Goal: Task Accomplishment & Management: Manage account settings

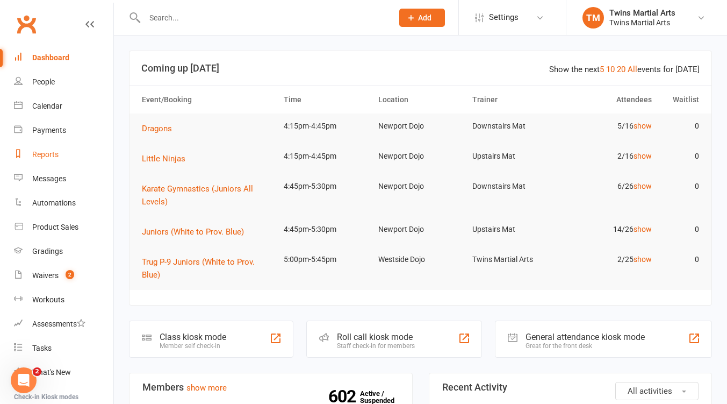
click at [41, 151] on div "Reports" at bounding box center [45, 154] width 26 height 9
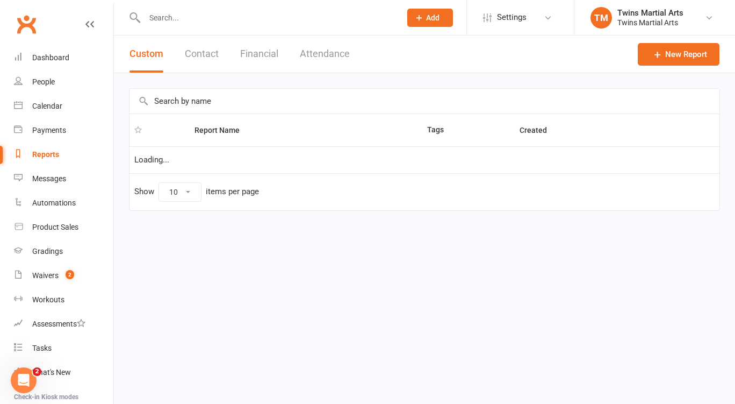
select select "25"
click at [190, 103] on input "text" at bounding box center [424, 101] width 590 height 25
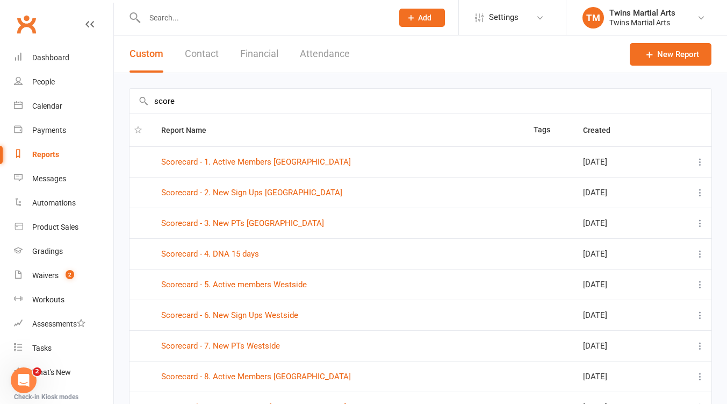
type input "score"
click at [214, 19] on input "text" at bounding box center [263, 17] width 244 height 15
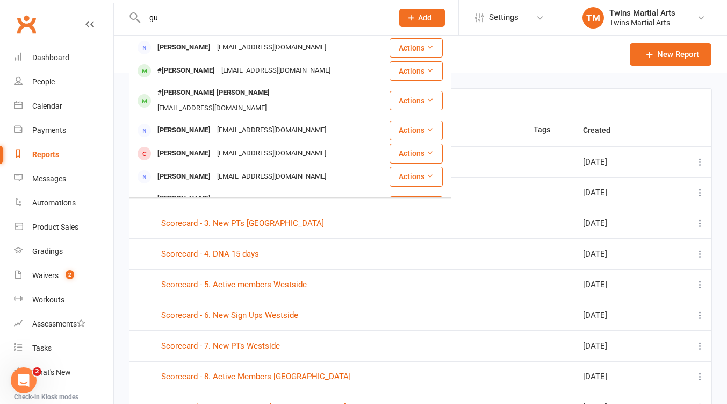
type input "g"
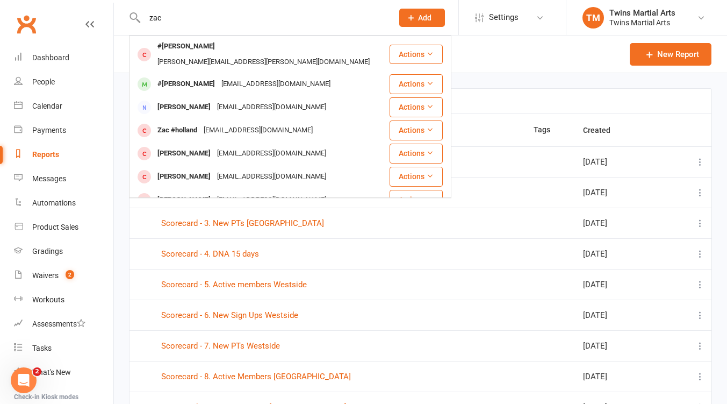
type input "zac"
click at [498, 53] on header "Custom Contact Financial Attendance New Report" at bounding box center [420, 54] width 613 height 38
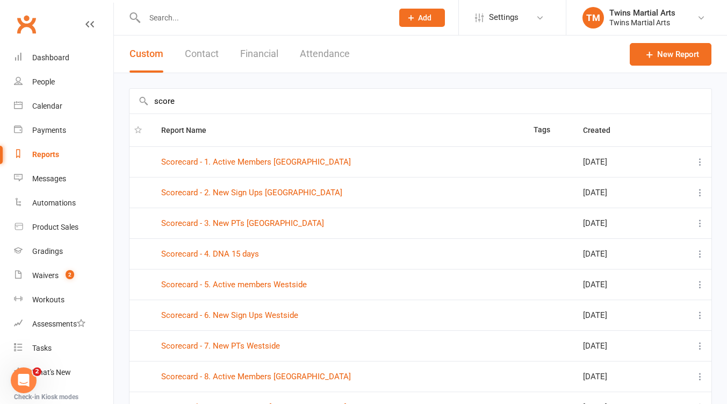
click at [540, 16] on icon at bounding box center [540, 17] width 9 height 9
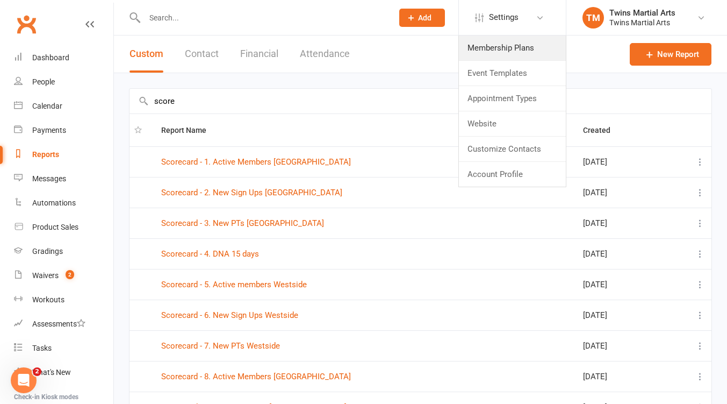
click at [508, 52] on link "Membership Plans" at bounding box center [512, 47] width 107 height 25
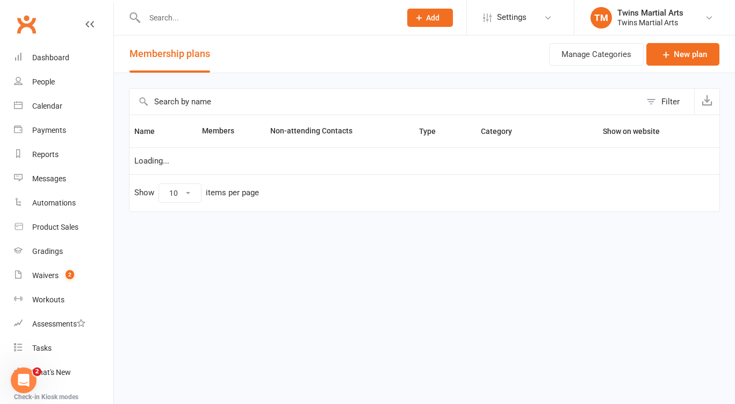
select select "25"
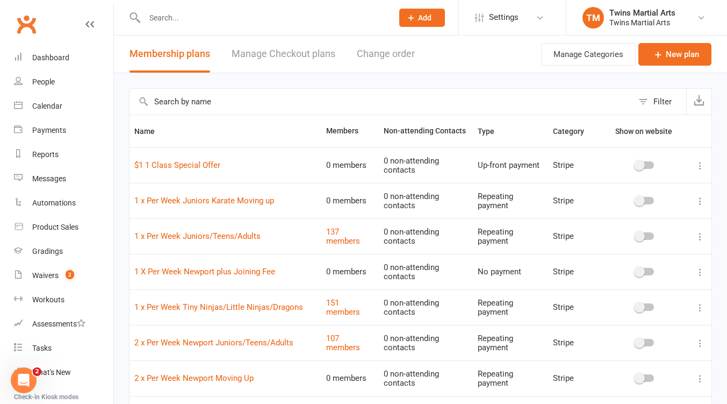
click at [192, 100] on input "text" at bounding box center [380, 102] width 503 height 26
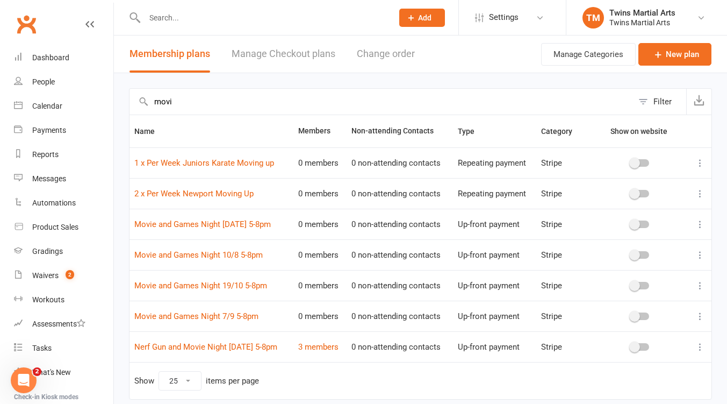
type input "movi"
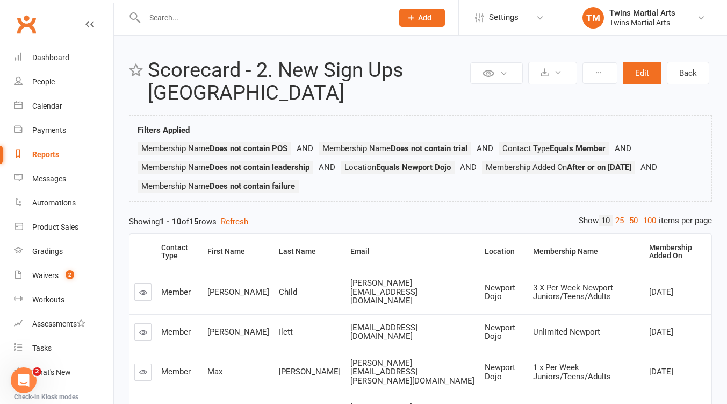
click at [614, 219] on link "25" at bounding box center [620, 220] width 14 height 11
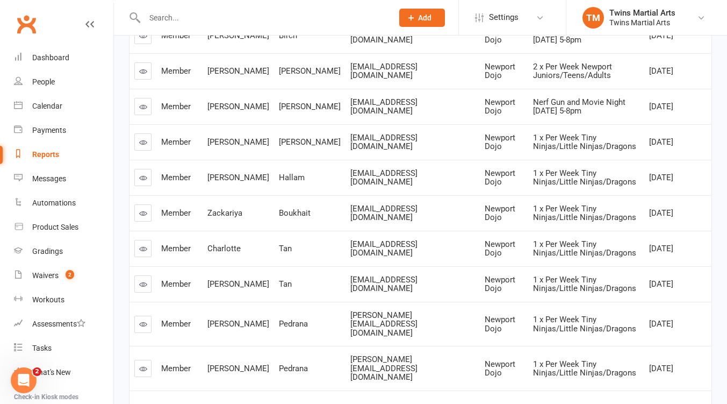
scroll to position [467, 0]
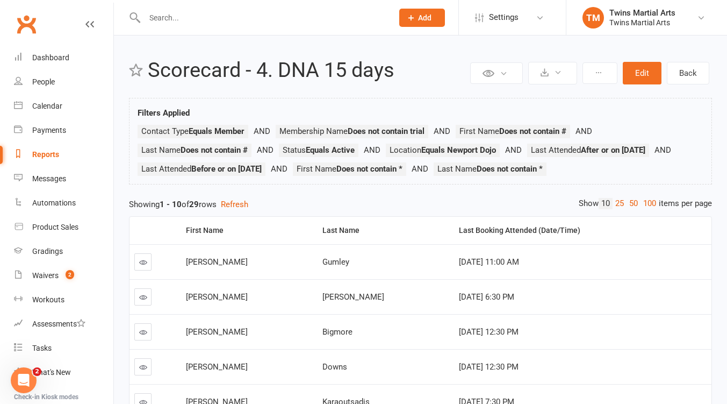
click at [47, 155] on div "Reports" at bounding box center [45, 154] width 27 height 9
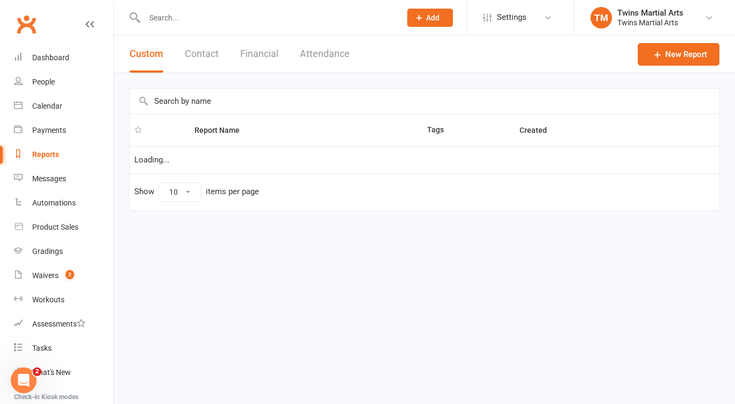
select select "25"
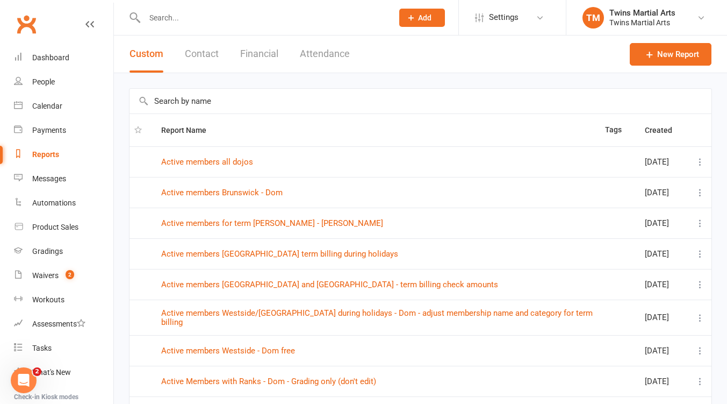
click at [263, 54] on button "Financial" at bounding box center [259, 53] width 38 height 37
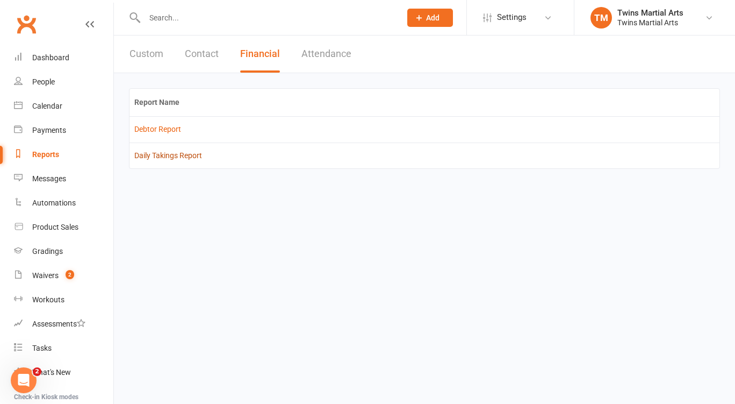
click at [184, 157] on link "Daily Takings Report" at bounding box center [168, 155] width 68 height 9
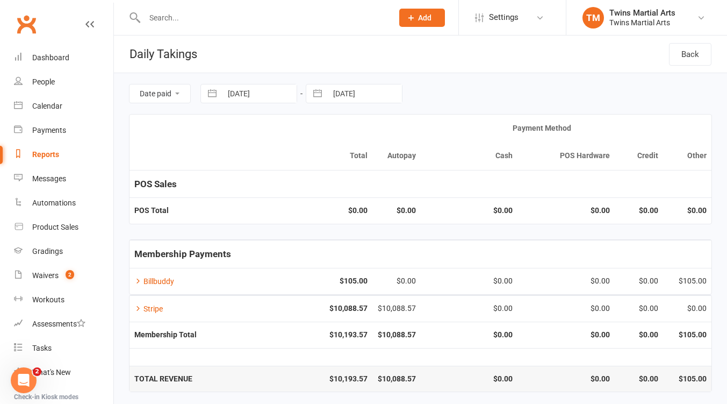
click at [274, 95] on input "[DATE]" at bounding box center [259, 93] width 75 height 18
select select "6"
select select "2025"
select select "7"
select select "2025"
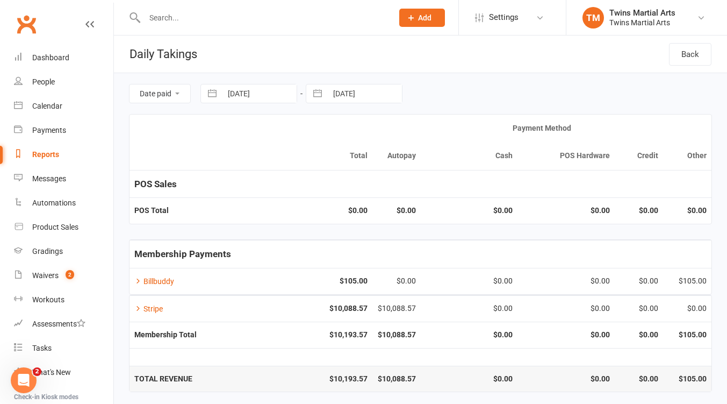
select select "8"
select select "2025"
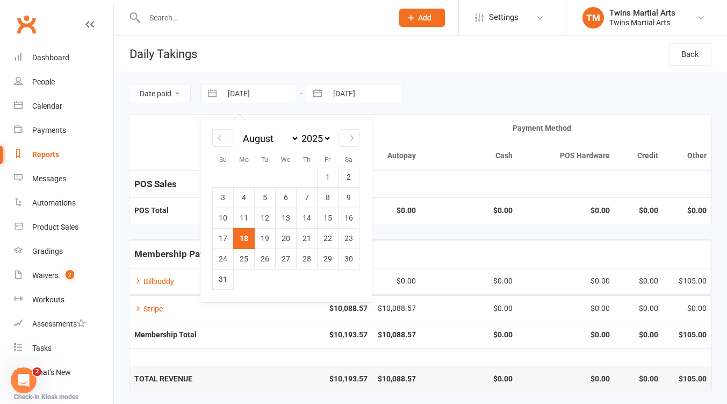
click at [245, 215] on td "11" at bounding box center [244, 217] width 21 height 20
type input "[DATE]"
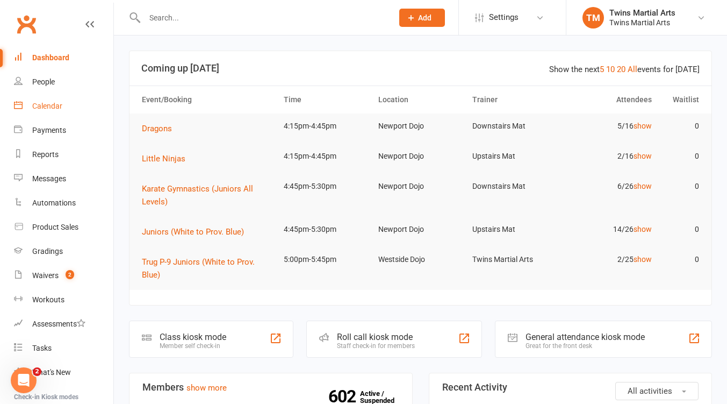
click at [40, 108] on div "Calendar" at bounding box center [47, 106] width 30 height 9
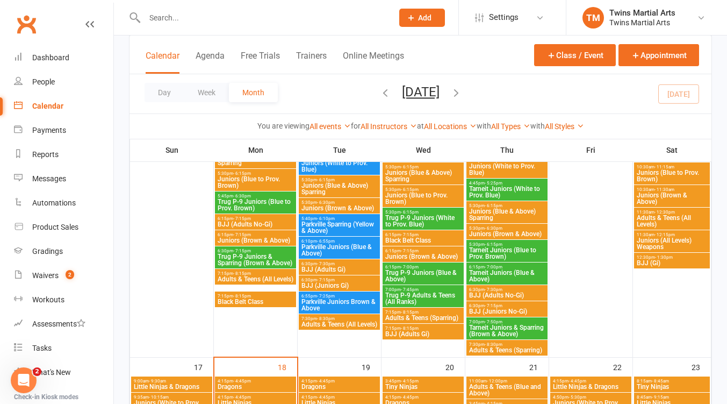
scroll to position [1003, 0]
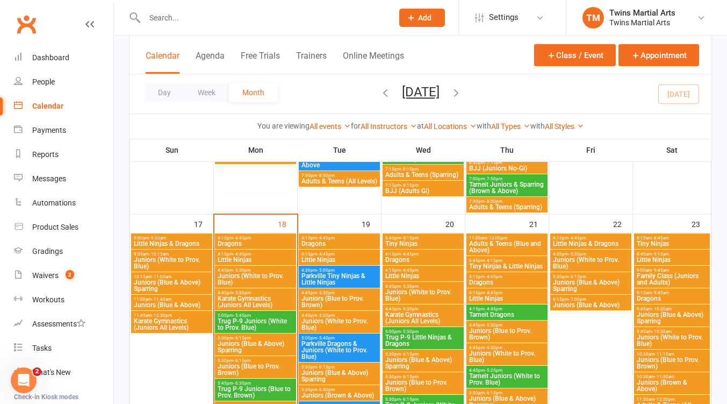
click at [178, 323] on span "Karate Gymnastics (Juniors All Levels)" at bounding box center [171, 324] width 77 height 13
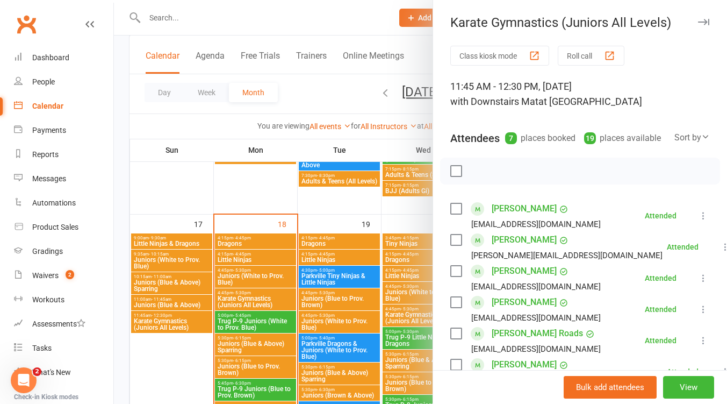
click at [698, 20] on icon "button" at bounding box center [703, 22] width 11 height 6
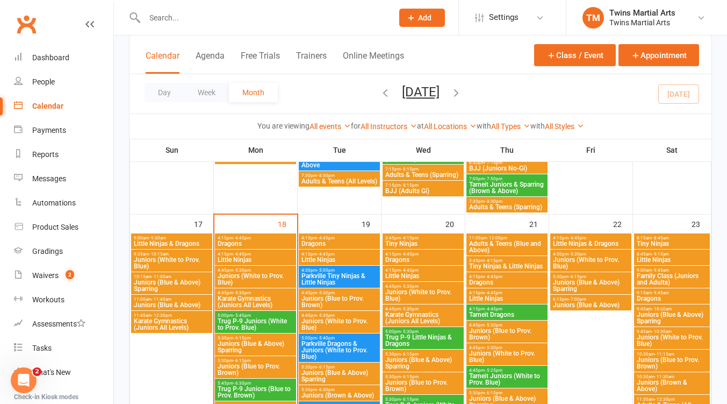
click at [181, 297] on span "11:00am - 11:45am" at bounding box center [171, 299] width 77 height 5
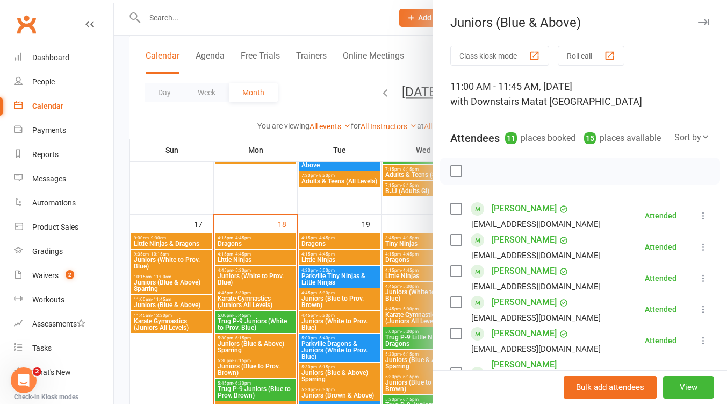
click at [698, 19] on icon "button" at bounding box center [703, 22] width 11 height 6
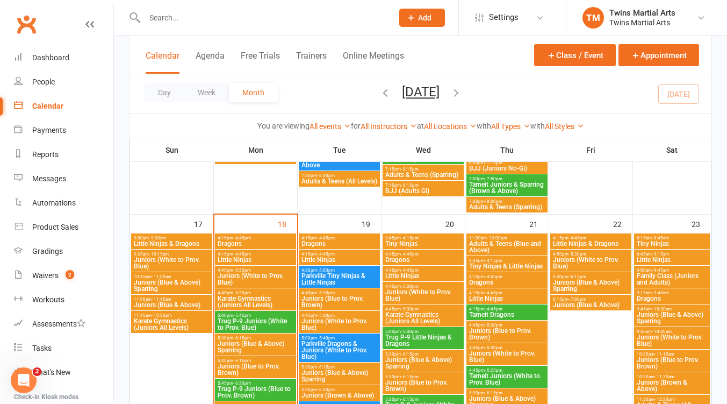
click at [153, 280] on span "Juniors (Blue & Above) Sparring" at bounding box center [171, 285] width 77 height 13
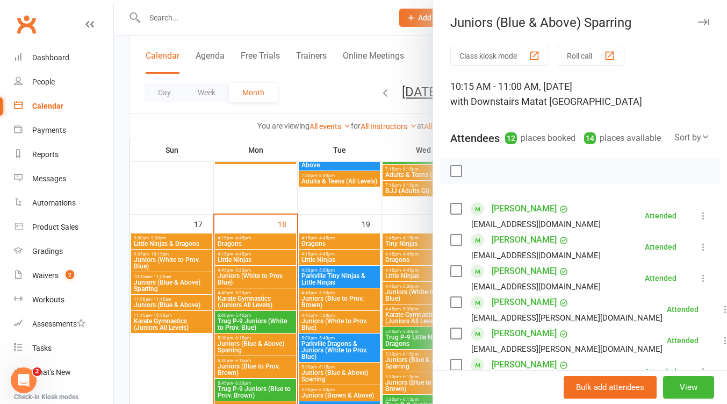
click at [698, 19] on icon "button" at bounding box center [703, 22] width 11 height 6
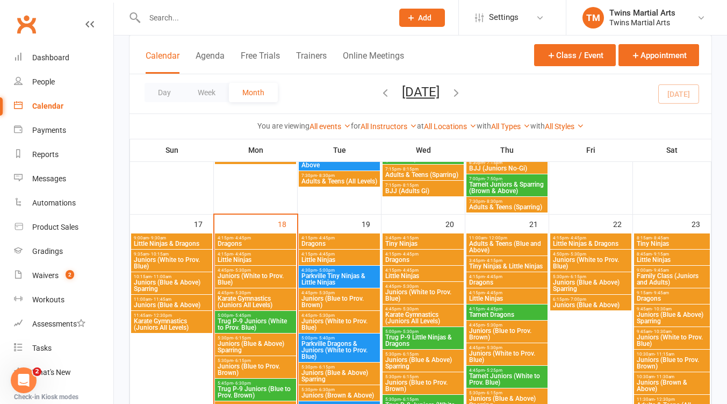
click at [174, 259] on span "Juniors (White to Prov. Blue)" at bounding box center [171, 262] width 77 height 13
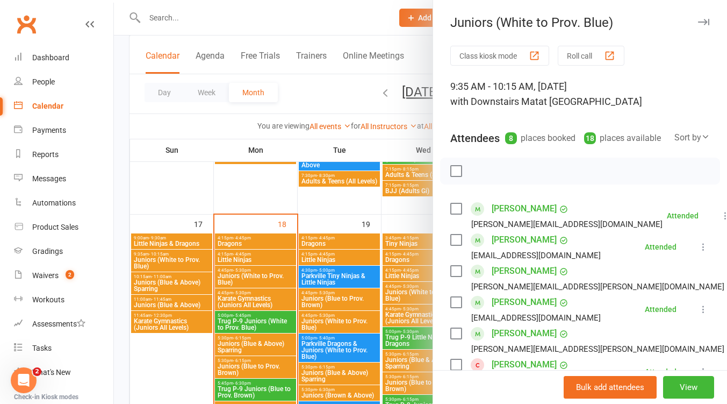
click at [698, 23] on icon "button" at bounding box center [703, 22] width 11 height 6
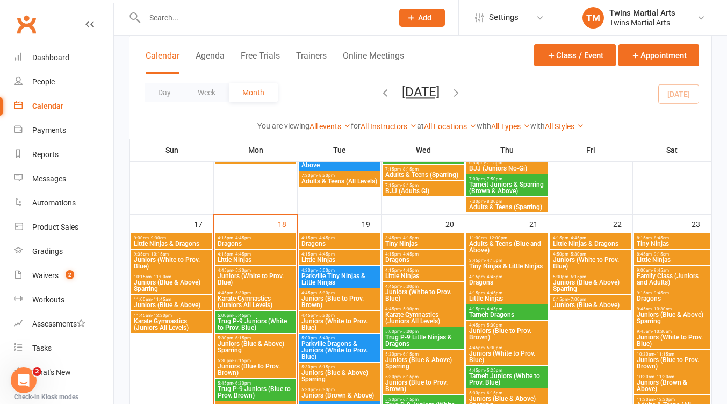
click at [175, 237] on span "9:00am - 9:30am" at bounding box center [171, 237] width 77 height 5
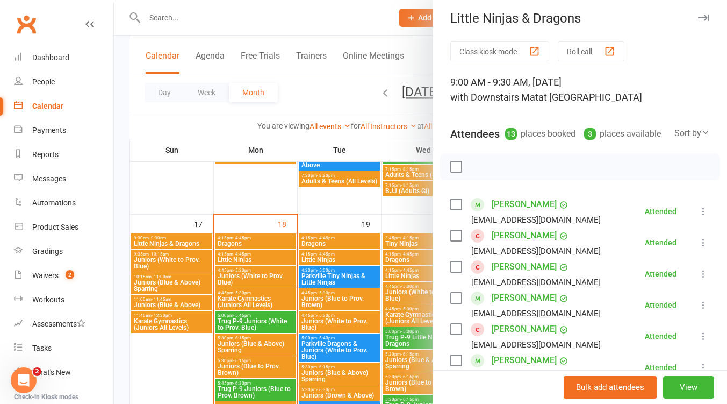
scroll to position [0, 0]
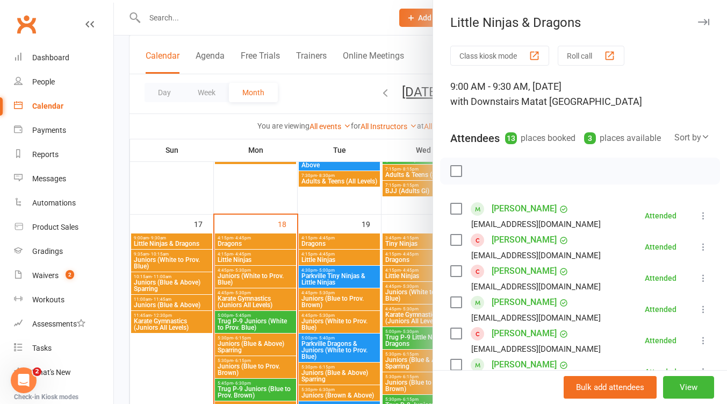
click at [698, 23] on icon "button" at bounding box center [703, 22] width 11 height 6
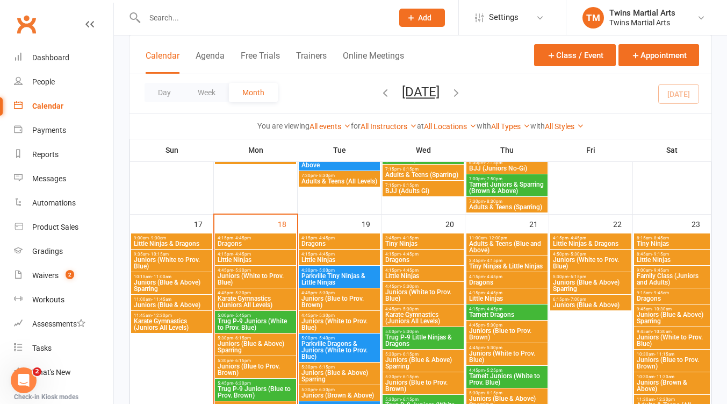
click at [172, 302] on span "Juniors (Blue & Above)" at bounding box center [171, 304] width 77 height 6
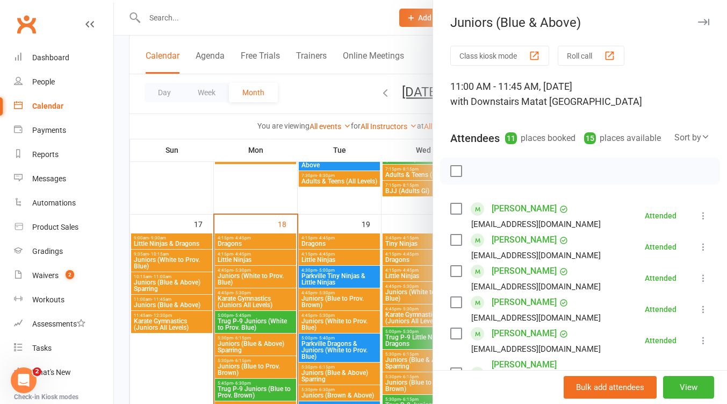
click at [162, 279] on div at bounding box center [420, 202] width 613 height 404
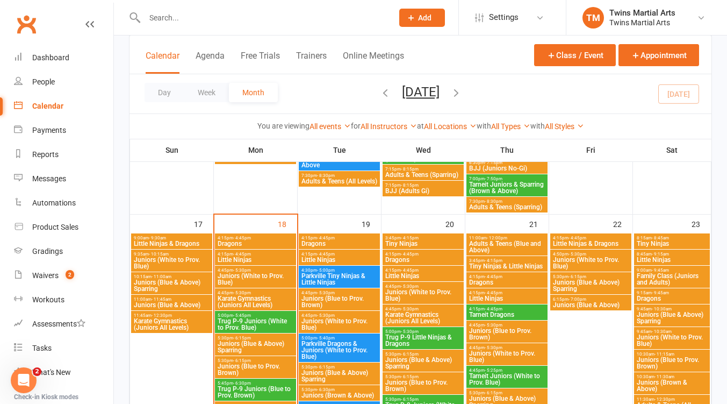
click at [161, 283] on span "Juniors (Blue & Above) Sparring" at bounding box center [171, 285] width 77 height 13
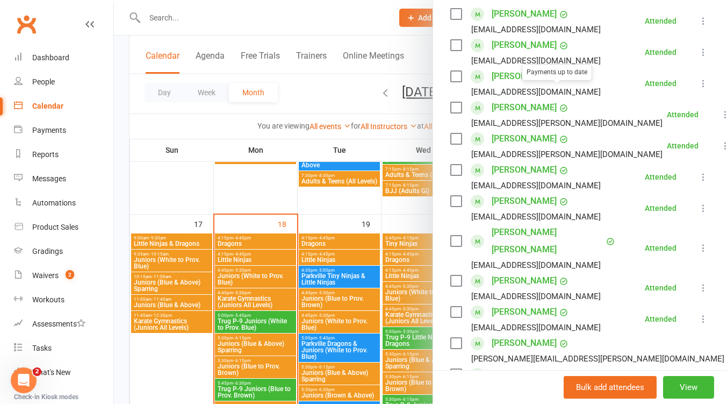
scroll to position [286, 0]
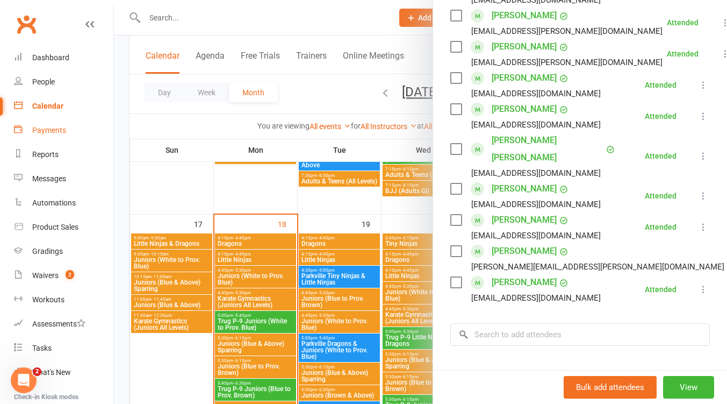
click at [44, 131] on div "Payments" at bounding box center [49, 130] width 34 height 9
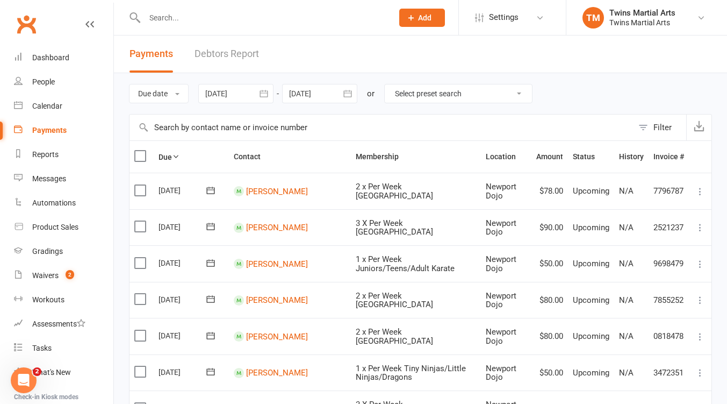
click at [646, 124] on button "Filter" at bounding box center [659, 127] width 53 height 26
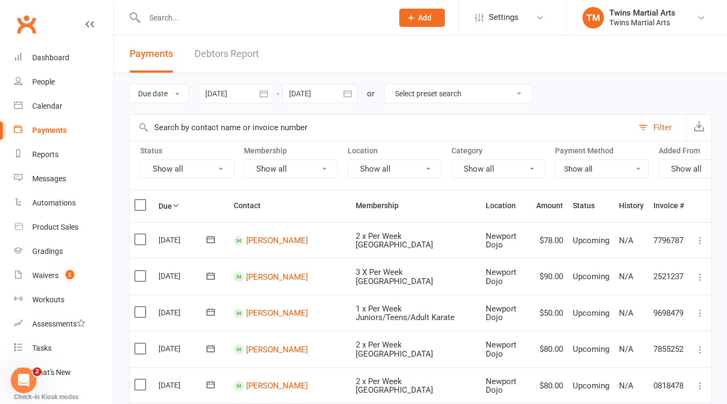
click at [202, 172] on button "Show all" at bounding box center [187, 168] width 94 height 19
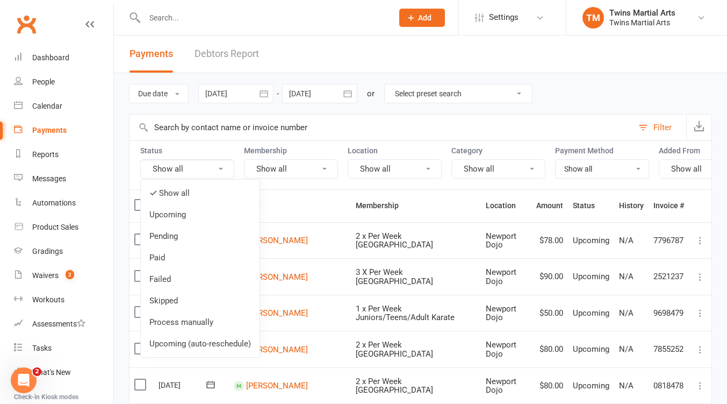
drag, startPoint x: 176, startPoint y: 278, endPoint x: 192, endPoint y: 271, distance: 18.1
click at [175, 279] on link "Failed" at bounding box center [200, 278] width 119 height 21
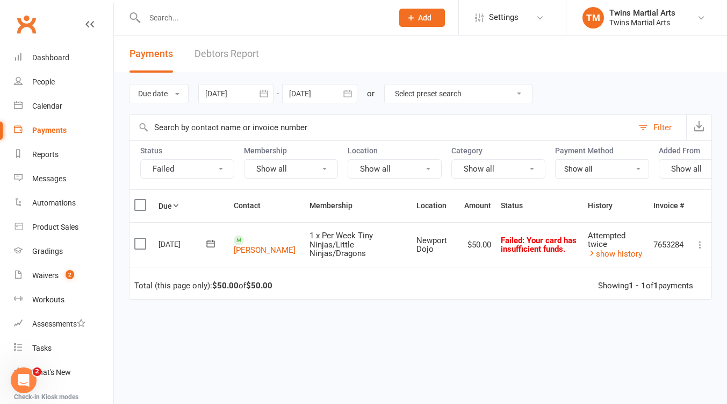
click at [220, 169] on button "Failed" at bounding box center [187, 168] width 94 height 19
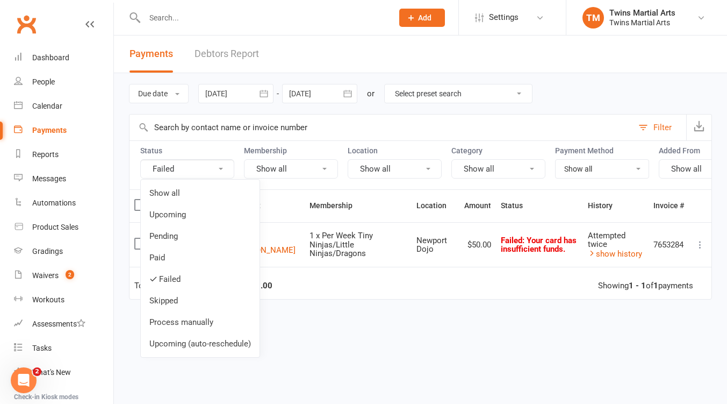
click at [188, 299] on link "Skipped" at bounding box center [200, 300] width 119 height 21
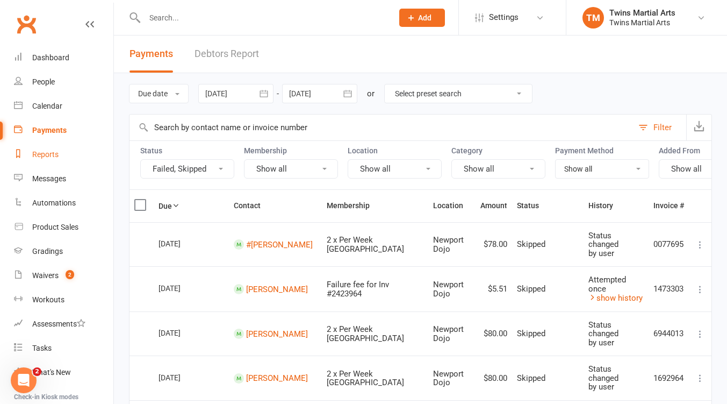
click at [51, 153] on div "Reports" at bounding box center [45, 154] width 26 height 9
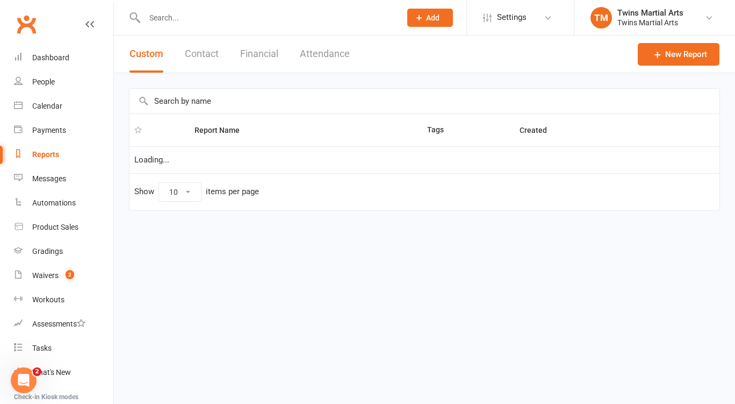
select select "25"
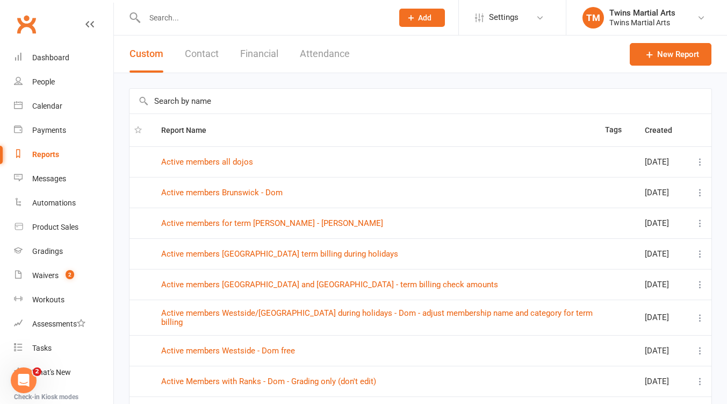
click at [176, 104] on input "text" at bounding box center [420, 101] width 582 height 25
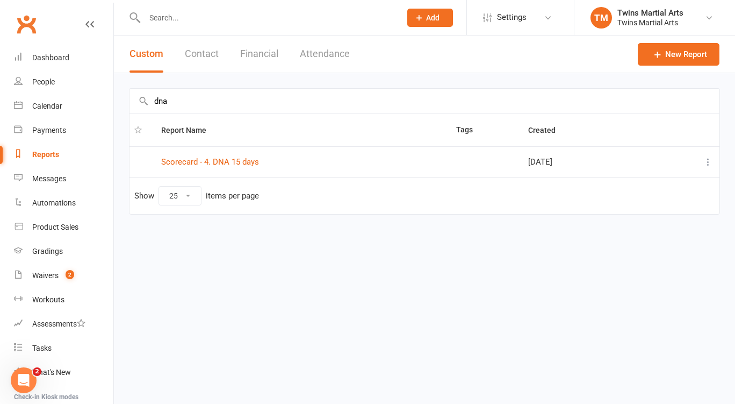
type input "dna"
click at [221, 161] on link "Scorecard - 4. DNA 15 days" at bounding box center [210, 162] width 98 height 10
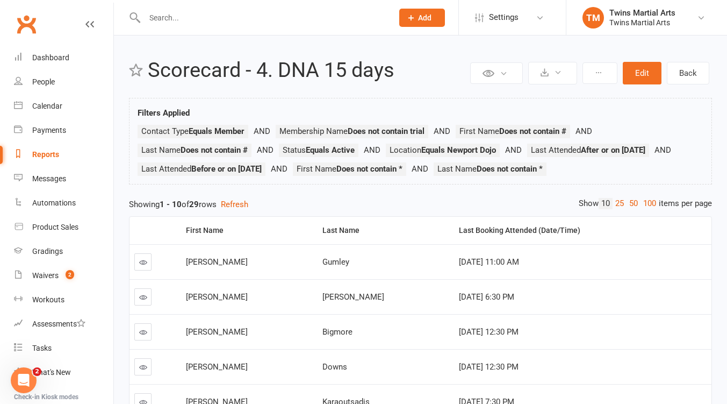
click at [502, 234] on div "Last Booking Attended (Date/Time)" at bounding box center [581, 230] width 244 height 8
click at [510, 234] on div "Last Booking Attended (Date/Time)" at bounding box center [581, 230] width 244 height 8
drag, startPoint x: 52, startPoint y: 103, endPoint x: 68, endPoint y: 103, distance: 16.1
click at [53, 103] on div "Calendar" at bounding box center [47, 106] width 30 height 9
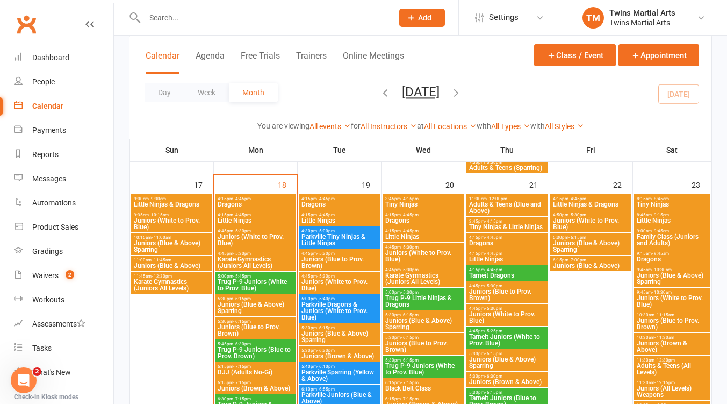
scroll to position [1050, 0]
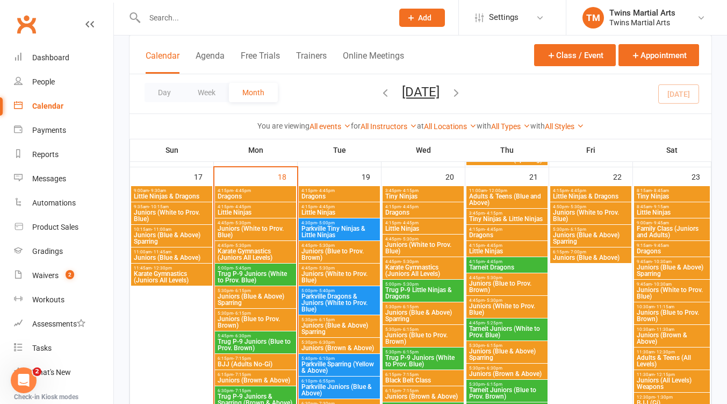
click at [674, 232] on span "Family Class (Juniors and Adults)" at bounding box center [671, 231] width 71 height 13
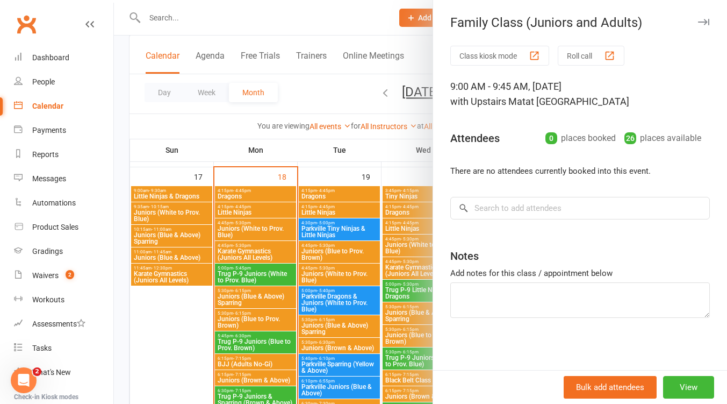
click at [697, 20] on button "button" at bounding box center [703, 22] width 13 height 13
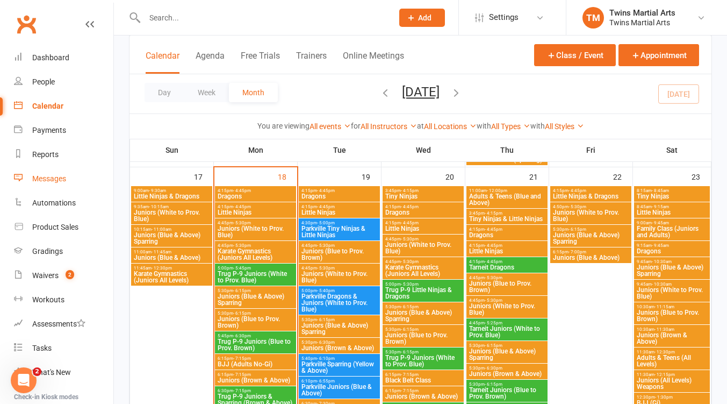
click at [49, 175] on div "Messages" at bounding box center [49, 178] width 34 height 9
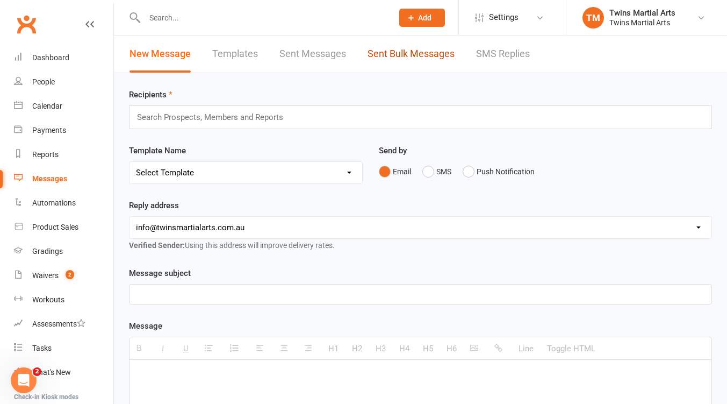
click at [430, 56] on link "Sent Bulk Messages" at bounding box center [411, 53] width 87 height 37
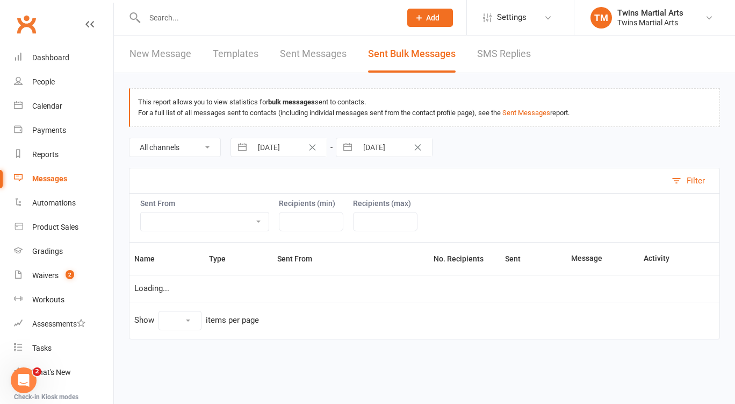
select select "10"
